Goal: Navigation & Orientation: Find specific page/section

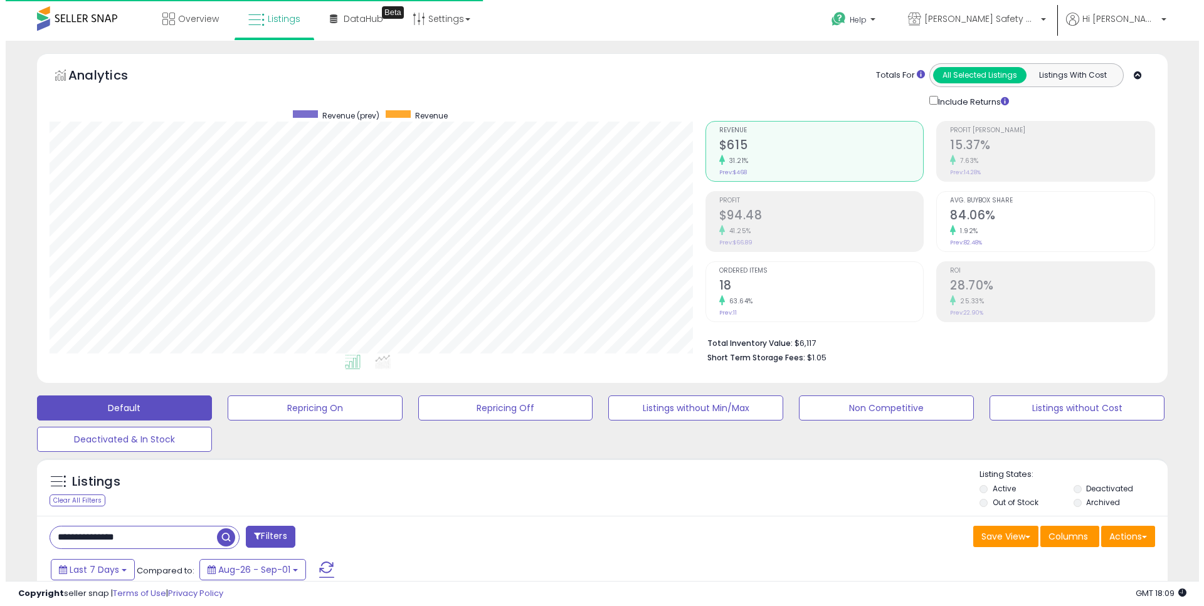
scroll to position [257, 656]
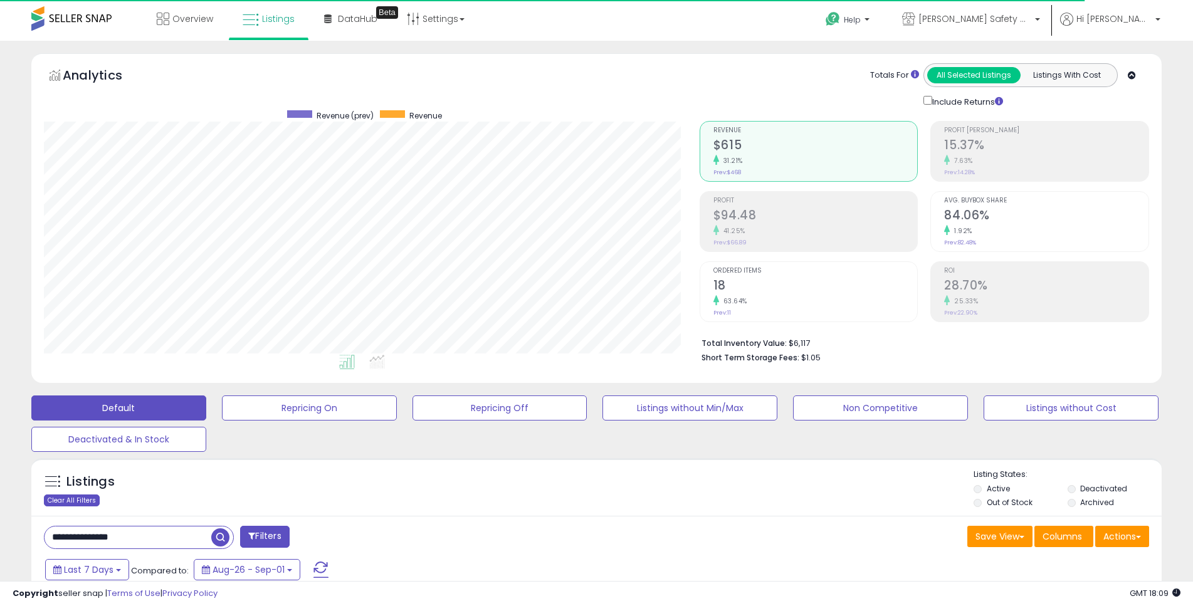
click at [80, 502] on div "Clear All Filters" at bounding box center [72, 501] width 56 height 12
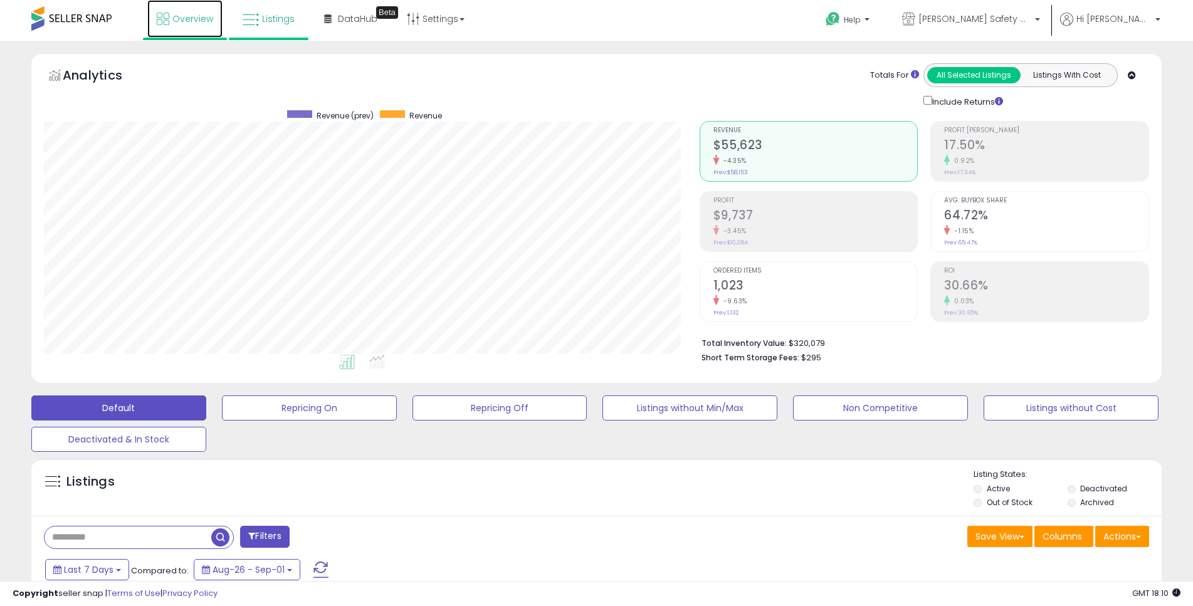
click at [202, 19] on span "Overview" at bounding box center [192, 19] width 41 height 13
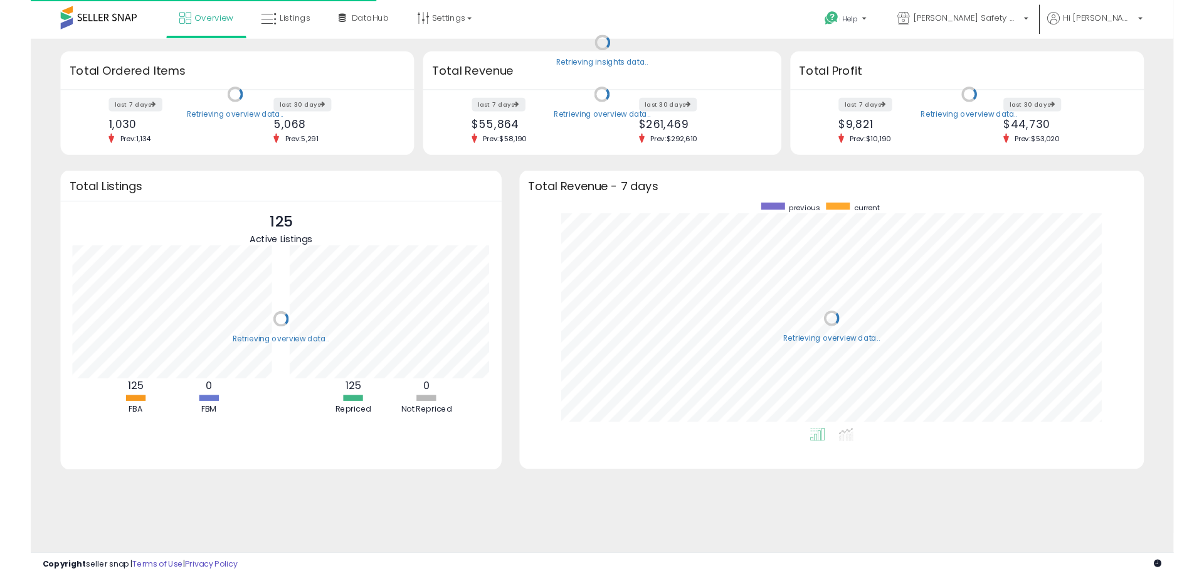
scroll to position [237, 633]
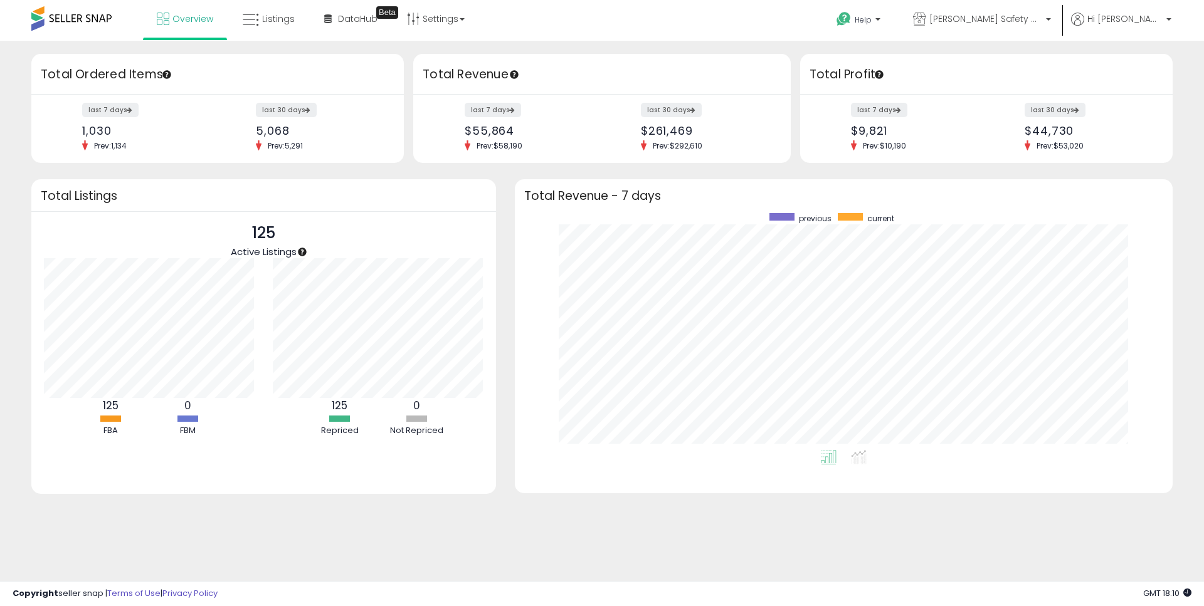
click at [795, 50] on div "Retrieving insights data.. Retrieving overview data.. Total Ordered Items last …" at bounding box center [602, 301] width 1204 height 520
